Goal: Task Accomplishment & Management: Manage account settings

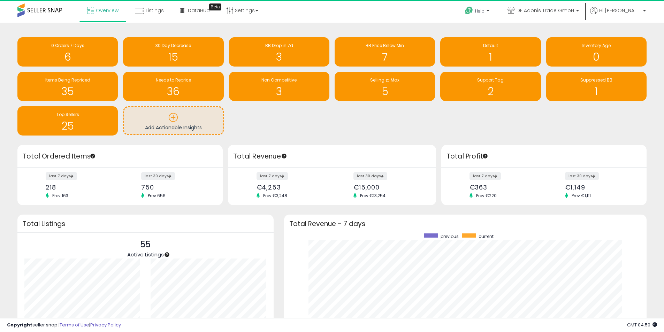
scroll to position [132, 349]
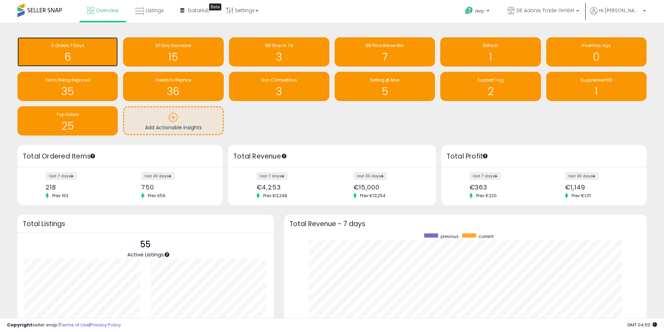
click at [96, 53] on h1 "6" at bounding box center [67, 57] width 93 height 12
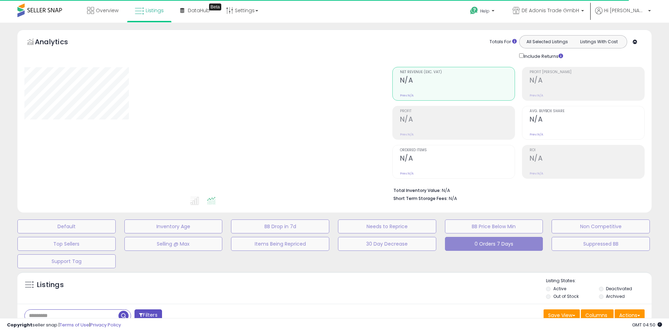
select select "**"
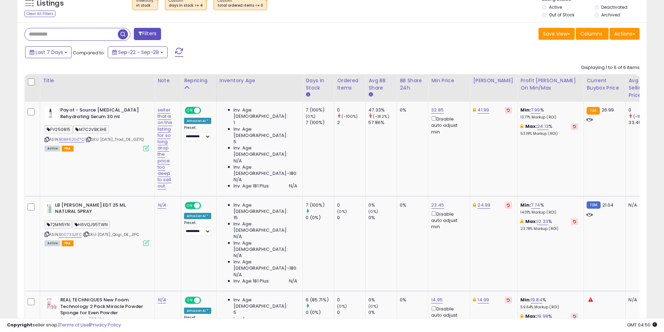
scroll to position [314, 0]
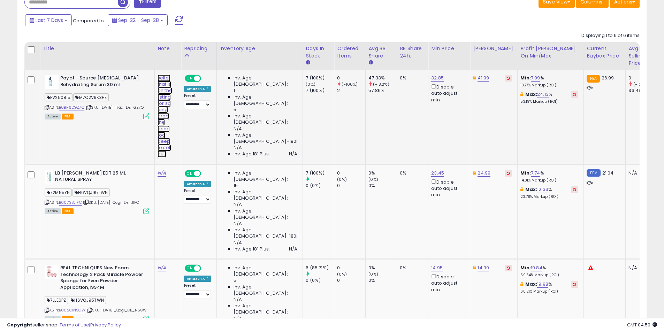
click at [163, 95] on link "seller that is on the listing for so long drop the price too deep to sell out." at bounding box center [165, 116] width 15 height 83
click at [209, 61] on icon "button" at bounding box center [211, 60] width 4 height 4
click at [84, 108] on link "B0BR62GZ7Q" at bounding box center [71, 108] width 25 height 6
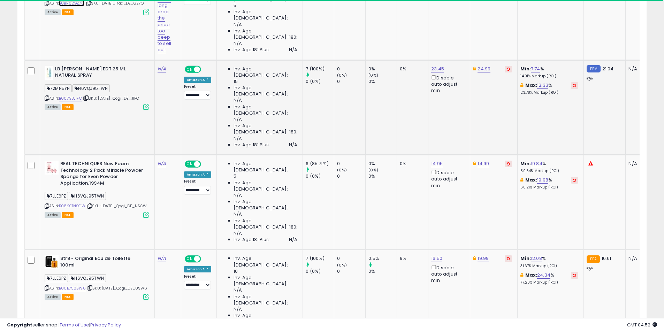
scroll to position [418, 0]
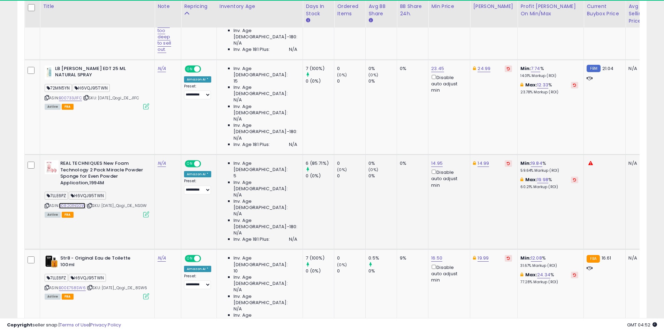
click at [81, 203] on link "B082G1NSGW" at bounding box center [72, 206] width 26 height 6
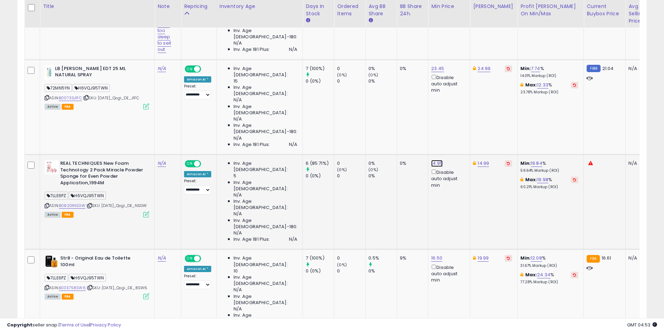
click at [431, 160] on link "14.95" at bounding box center [437, 163] width 12 height 7
drag, startPoint x: 397, startPoint y: 88, endPoint x: 317, endPoint y: 78, distance: 80.4
click at [317, 78] on tbody "Payot - Source Adaptogen Rehydrating Serum 30 ml FV250815 M7C2V9K3HE ASIN: B0BR…" at bounding box center [473, 249] width 897 height 569
type input "*****"
click at [449, 89] on icon "submit" at bounding box center [447, 87] width 4 height 4
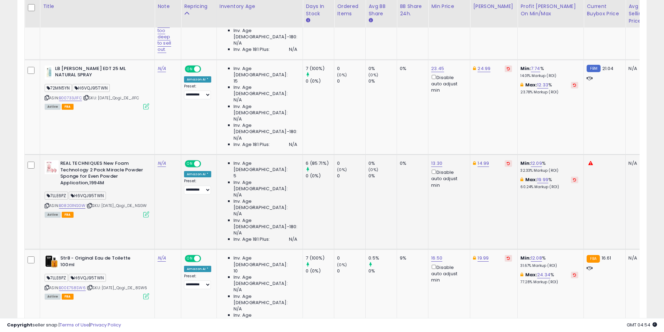
drag, startPoint x: 396, startPoint y: 218, endPoint x: 361, endPoint y: 216, distance: 34.9
click at [361, 216] on tbody "Payot - Source Adaptogen Rehydrating Serum 30 ml FV250815 M7C2V9K3HE ASIN: B0BR…" at bounding box center [473, 249] width 897 height 569
type input "*****"
click at [449, 217] on icon "submit" at bounding box center [447, 217] width 4 height 4
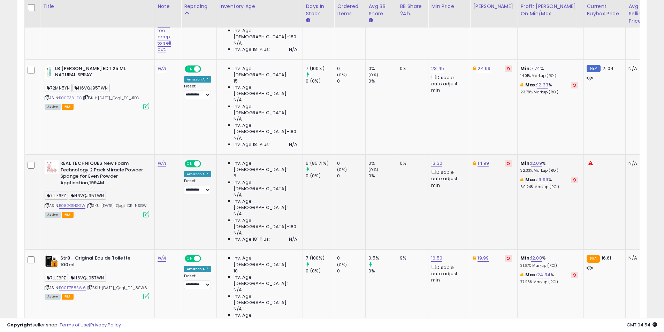
drag, startPoint x: 405, startPoint y: 219, endPoint x: 296, endPoint y: 206, distance: 109.2
click at [296, 206] on tbody "Payot - Source Adaptogen Rehydrating Serum 30 ml FV250815 M7C2V9K3HE ASIN: B0BR…" at bounding box center [473, 249] width 897 height 569
type input "*****"
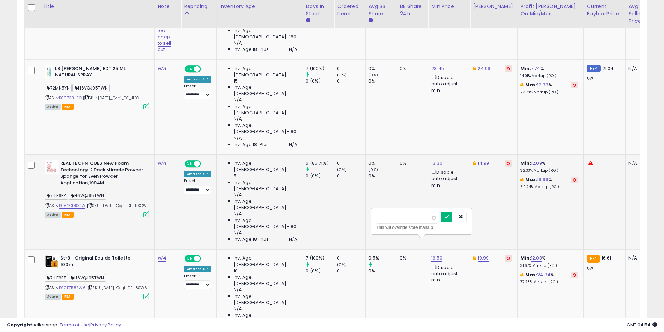
click at [449, 217] on icon "submit" at bounding box center [447, 217] width 4 height 4
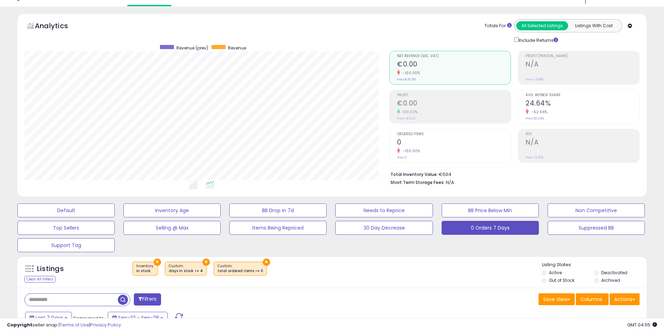
scroll to position [0, 0]
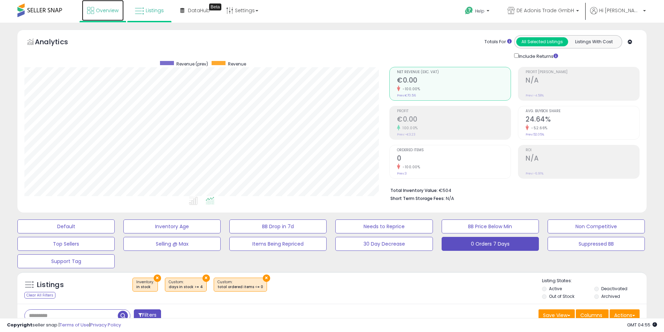
click at [105, 11] on span "Overview" at bounding box center [107, 10] width 23 height 7
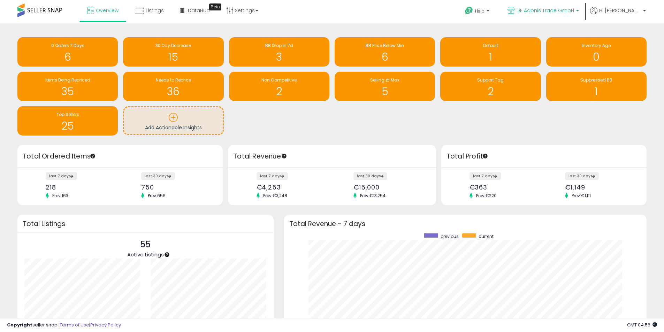
click at [574, 9] on span "DE Adonis Trade GmbH" at bounding box center [546, 10] width 58 height 7
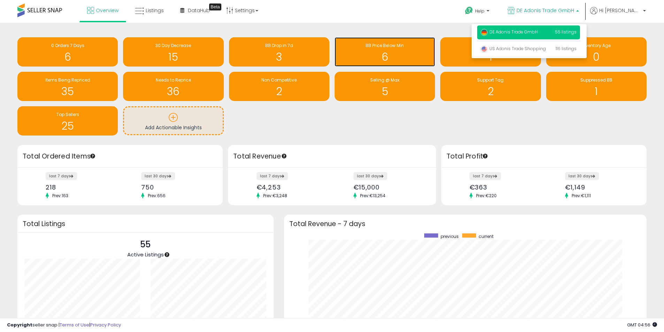
click at [396, 52] on h1 "6" at bounding box center [384, 57] width 93 height 12
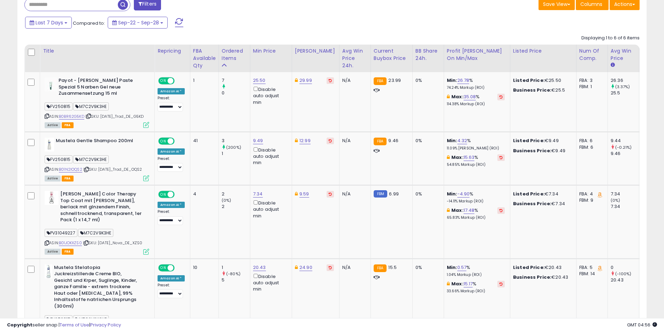
scroll to position [314, 0]
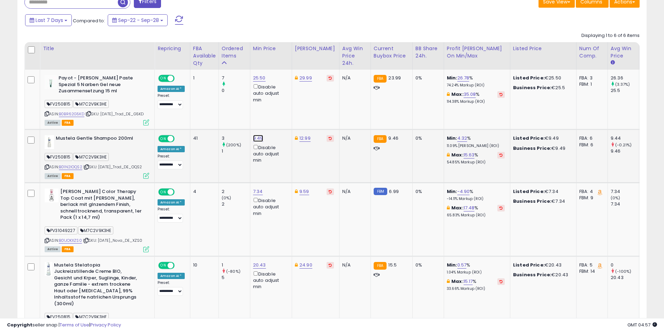
click at [255, 142] on link "9.49" at bounding box center [258, 138] width 10 height 7
type input "****"
click at [279, 120] on icon "submit" at bounding box center [277, 118] width 4 height 4
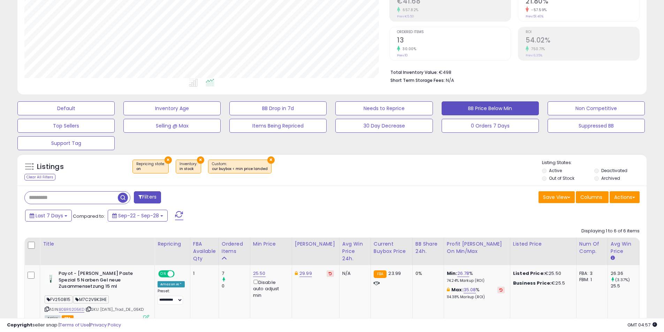
scroll to position [0, 0]
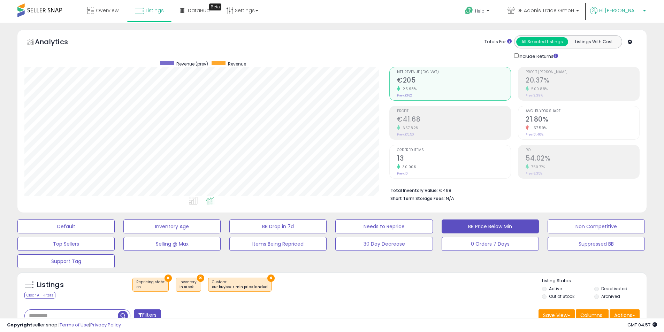
click at [637, 11] on span "Hi [PERSON_NAME]" at bounding box center [620, 10] width 42 height 7
click at [574, 11] on span "DE Adonis Trade GmbH" at bounding box center [546, 10] width 58 height 7
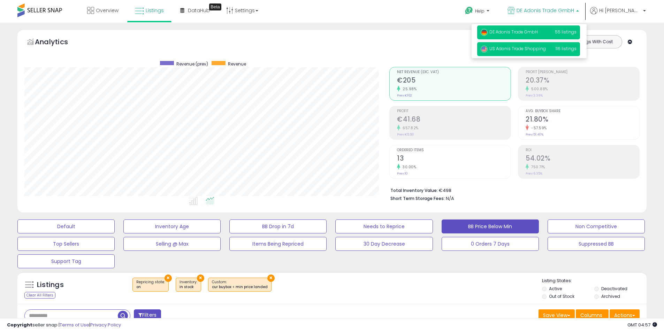
click at [546, 47] on span "US Adonis Trade Shopping" at bounding box center [513, 49] width 65 height 6
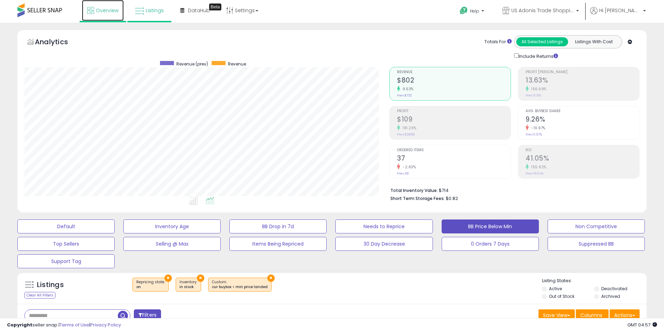
click at [99, 3] on link "Overview" at bounding box center [103, 10] width 42 height 21
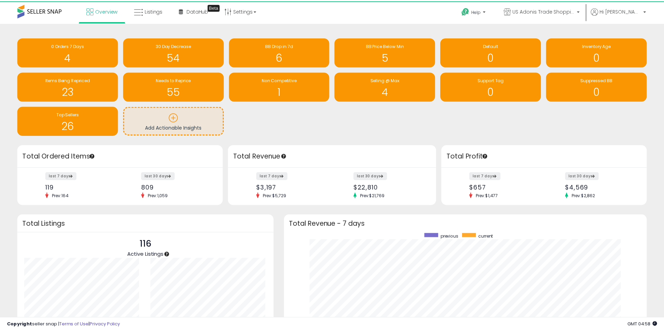
scroll to position [348525, 348308]
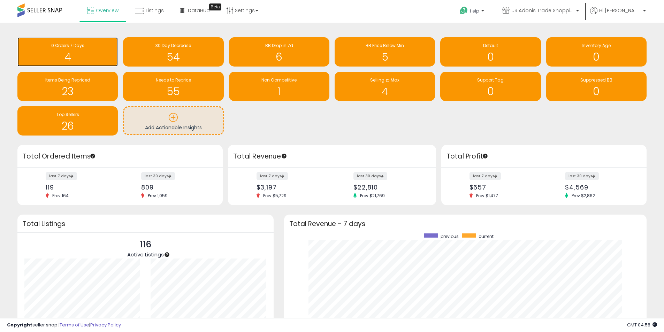
click at [61, 57] on h1 "4" at bounding box center [67, 57] width 93 height 12
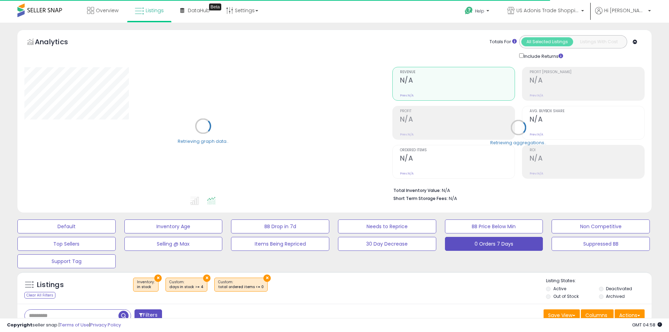
select select "**"
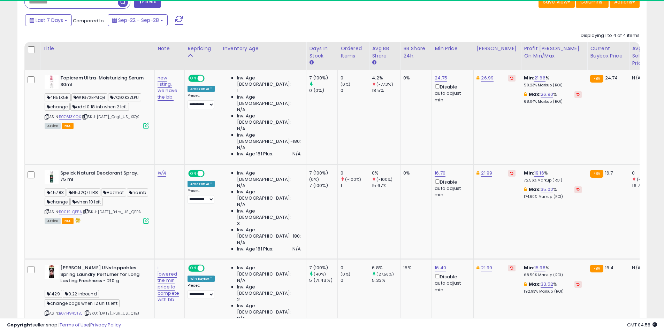
scroll to position [143, 365]
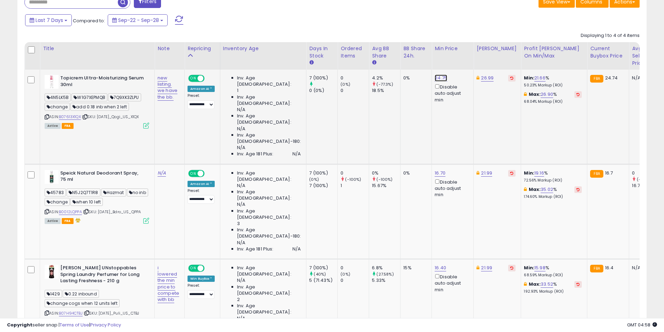
click at [435, 77] on link "24.75" at bounding box center [441, 78] width 13 height 7
type input "*****"
click at [456, 56] on button "submit" at bounding box center [450, 53] width 12 height 10
click at [435, 170] on link "16.70" at bounding box center [440, 173] width 11 height 7
type input "*****"
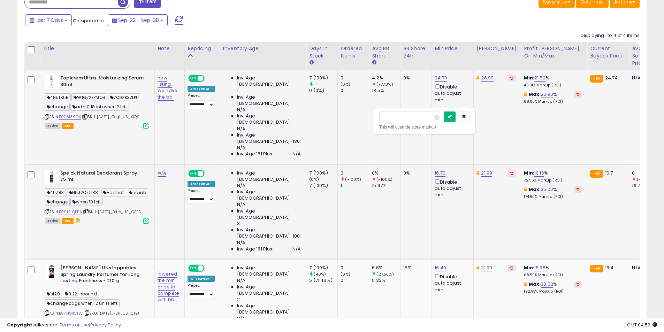
click at [452, 117] on icon "submit" at bounding box center [450, 116] width 4 height 4
click at [435, 265] on link "16.40" at bounding box center [441, 268] width 12 height 7
drag, startPoint x: 401, startPoint y: 181, endPoint x: 389, endPoint y: 181, distance: 11.5
click at [389, 181] on input "*****" at bounding box center [410, 181] width 62 height 12
type input "****"
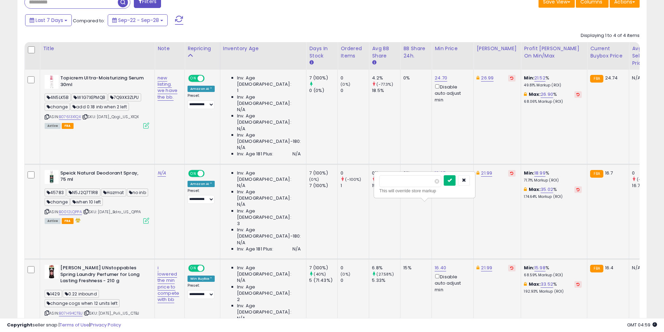
click at [456, 181] on button "submit" at bounding box center [450, 180] width 12 height 10
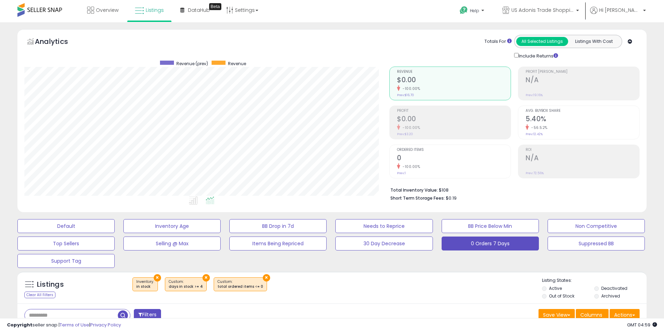
scroll to position [0, 0]
click at [116, 16] on link "Overview" at bounding box center [103, 10] width 42 height 21
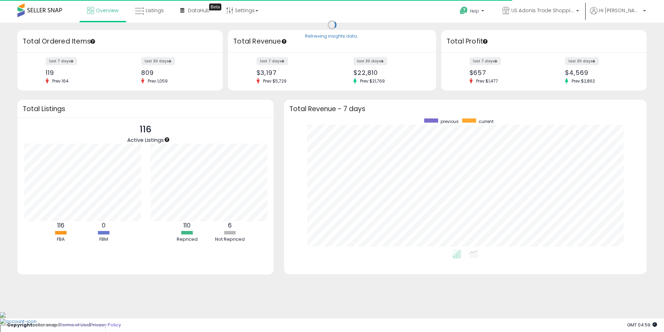
scroll to position [348525, 348308]
